Goal: Use online tool/utility: Utilize a website feature to perform a specific function

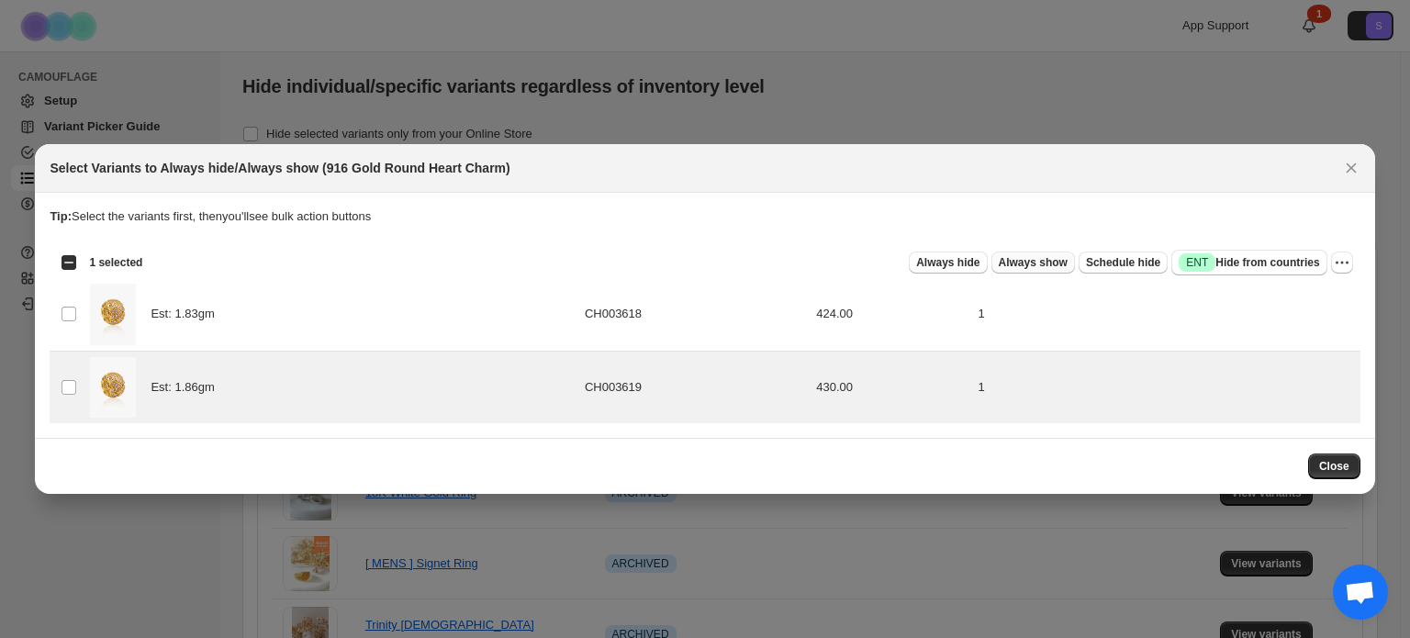
click at [1053, 260] on span "Always show" at bounding box center [1033, 262] width 69 height 15
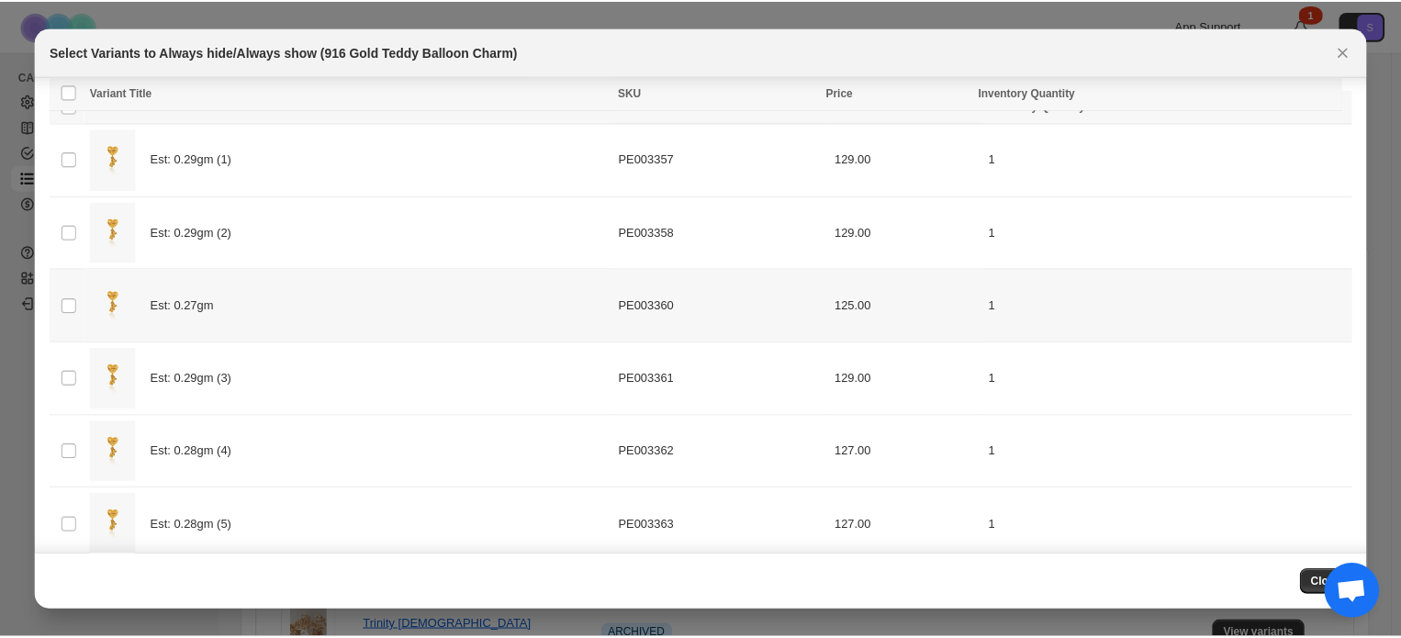
scroll to position [57, 0]
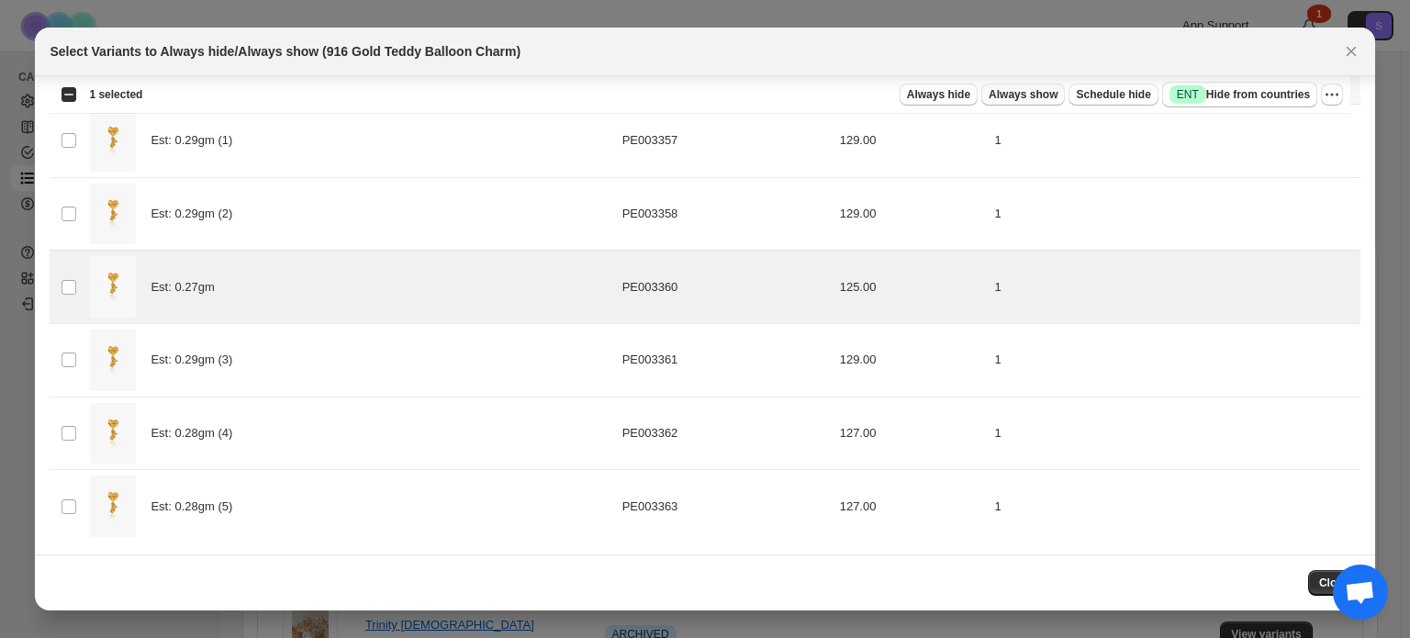
click at [1045, 94] on span "Always show" at bounding box center [1023, 94] width 69 height 15
